Goal: Task Accomplishment & Management: Complete application form

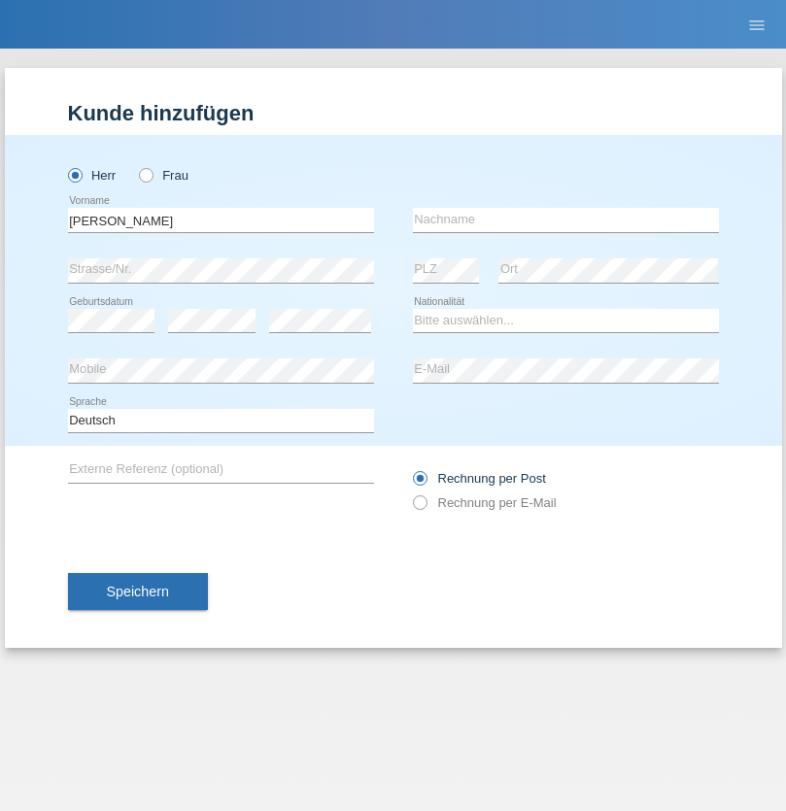
type input "Csaba Mikós"
click at [565, 219] on input "text" at bounding box center [566, 220] width 306 height 24
type input "Boros"
select select "MG"
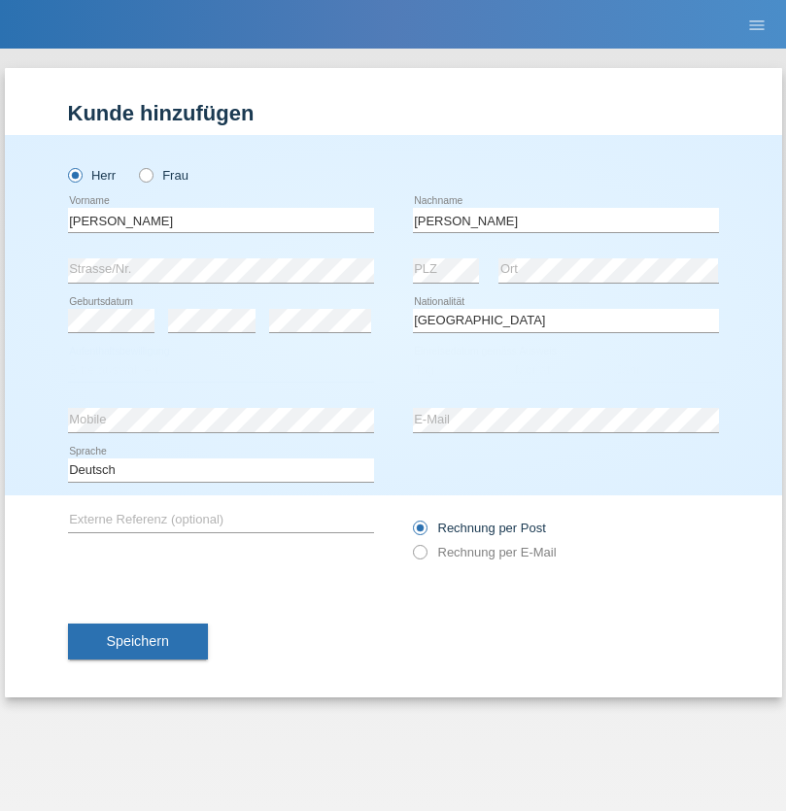
select select "C"
select select "01"
select select "2021"
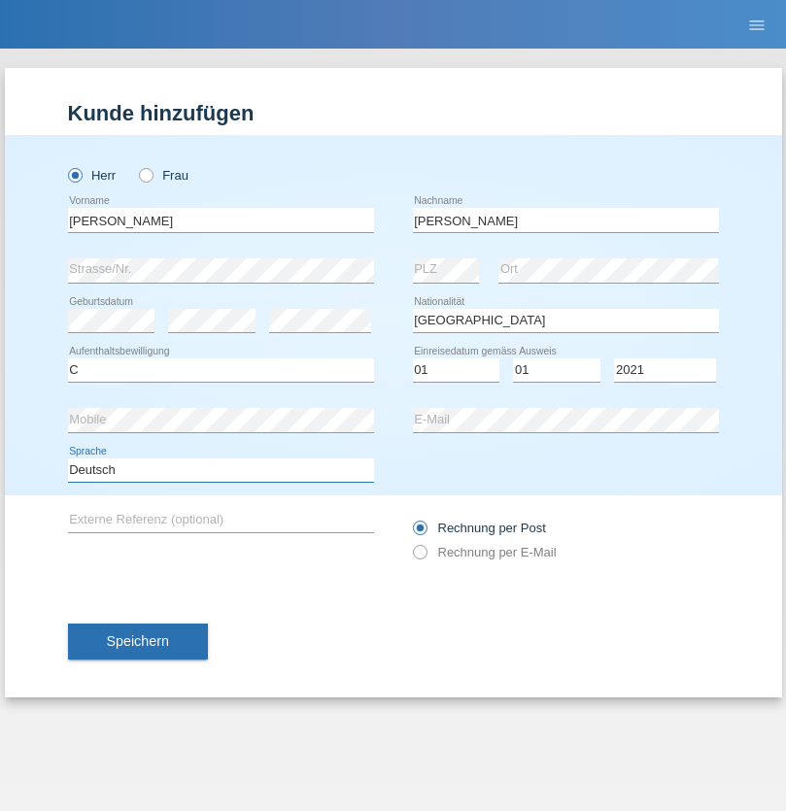
select select "en"
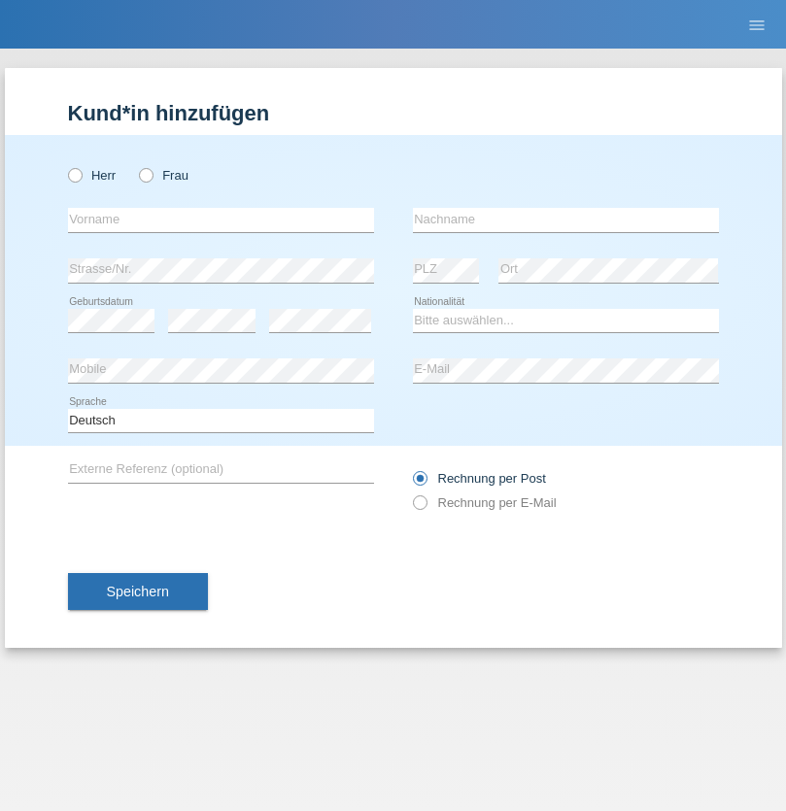
radio input "true"
click at [220, 219] on input "text" at bounding box center [221, 220] width 306 height 24
type input "firat"
click at [565, 219] on input "text" at bounding box center [566, 220] width 306 height 24
type input "kara"
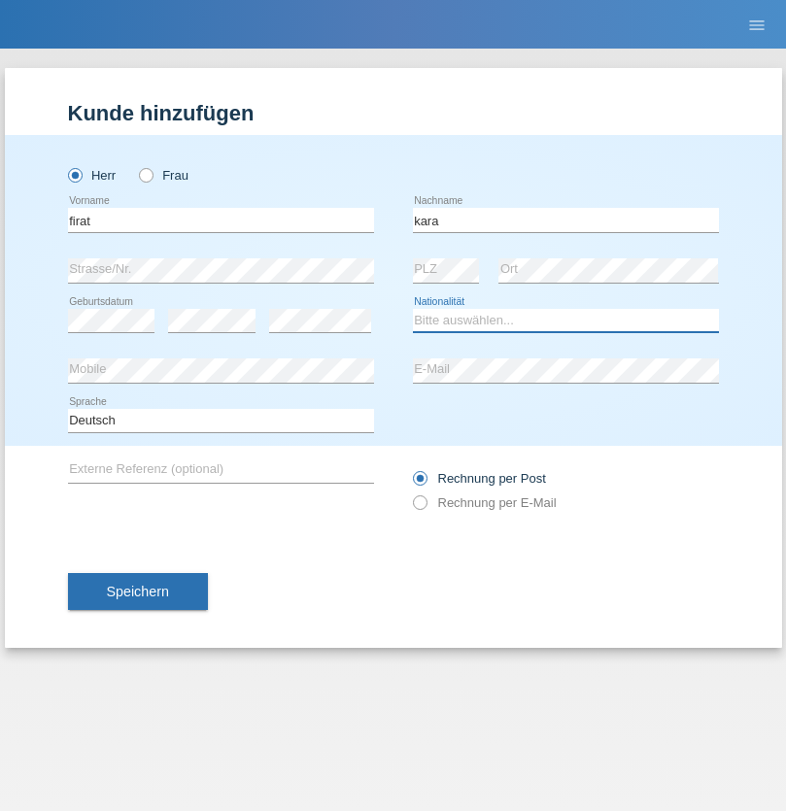
select select "CH"
radio input "true"
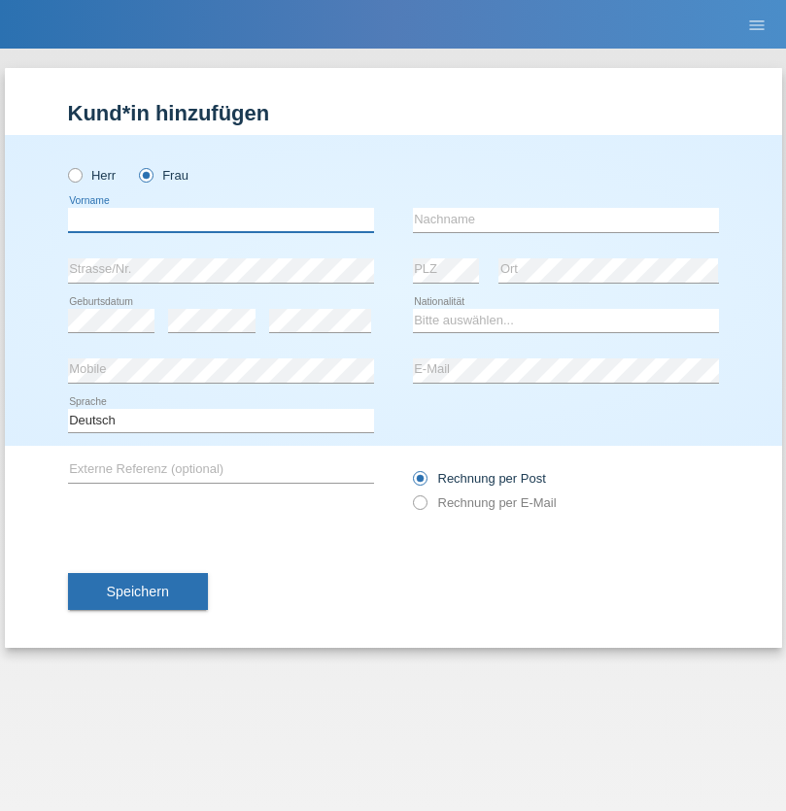
click at [220, 219] on input "text" at bounding box center [221, 220] width 306 height 24
type input "Nuria"
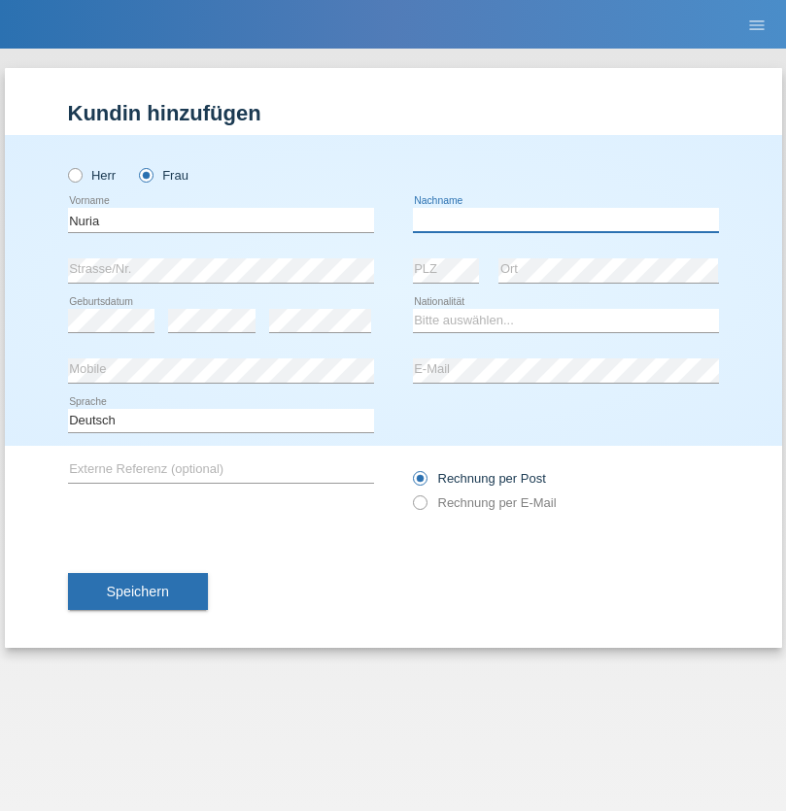
click at [565, 219] on input "text" at bounding box center [566, 220] width 306 height 24
type input "D'Antino"
select select "CH"
